Goal: Check status: Check status

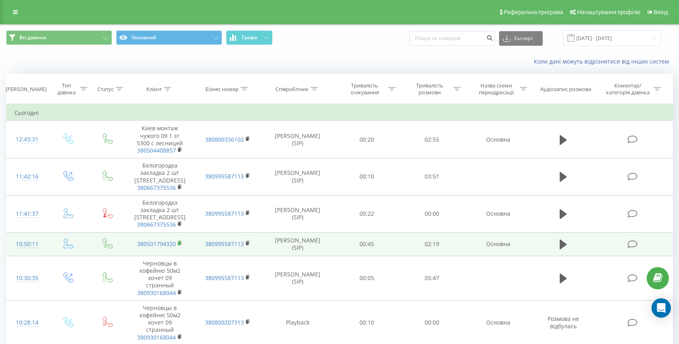
click at [180, 241] on rect at bounding box center [179, 243] width 2 height 4
click at [181, 242] on icon at bounding box center [180, 242] width 3 height 4
